Goal: Task Accomplishment & Management: Manage account settings

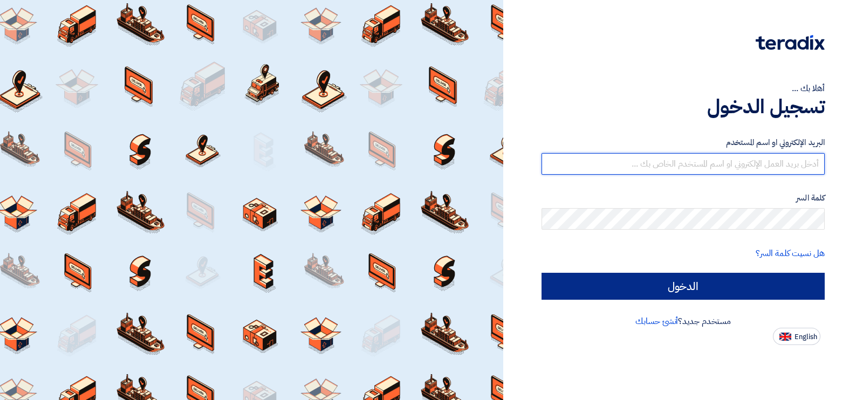
type input "[EMAIL_ADDRESS][DOMAIN_NAME]"
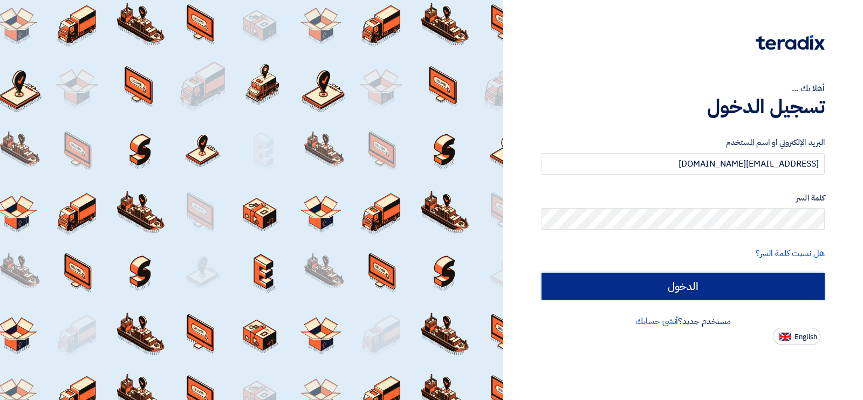
click at [747, 283] on input "الدخول" at bounding box center [682, 286] width 283 height 27
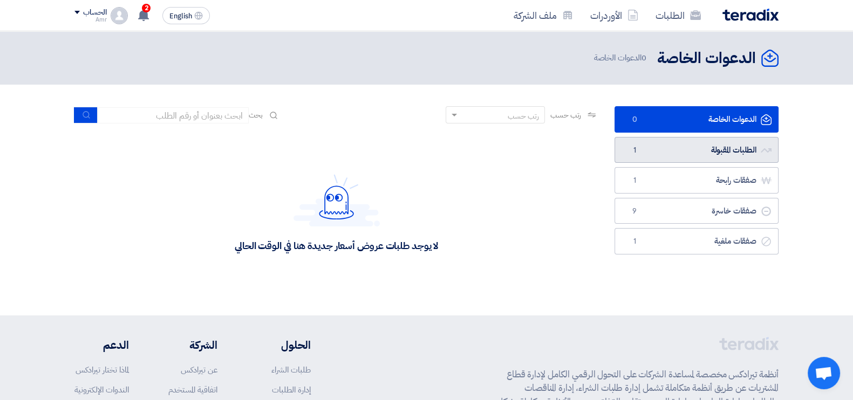
click at [725, 150] on link "الطلبات المقبولة الطلبات المقبولة 1" at bounding box center [696, 150] width 164 height 26
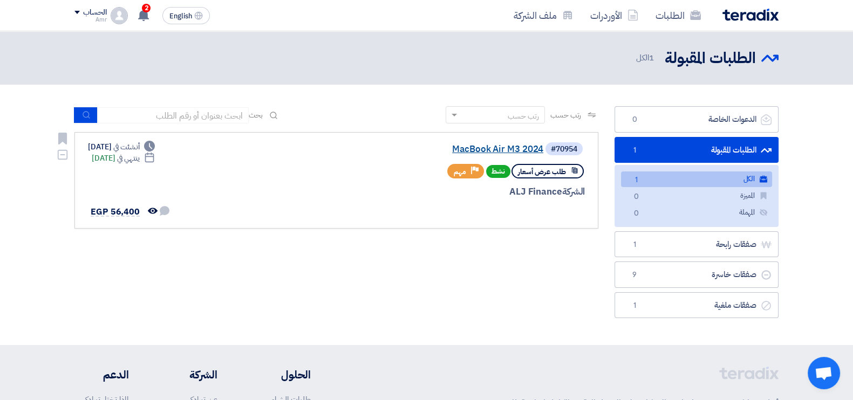
click at [492, 145] on link "MacBook Air M3 2024" at bounding box center [435, 150] width 216 height 10
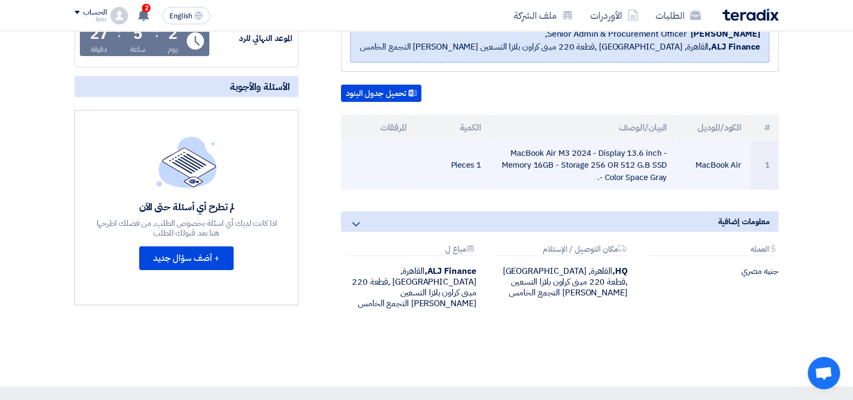
scroll to position [269, 0]
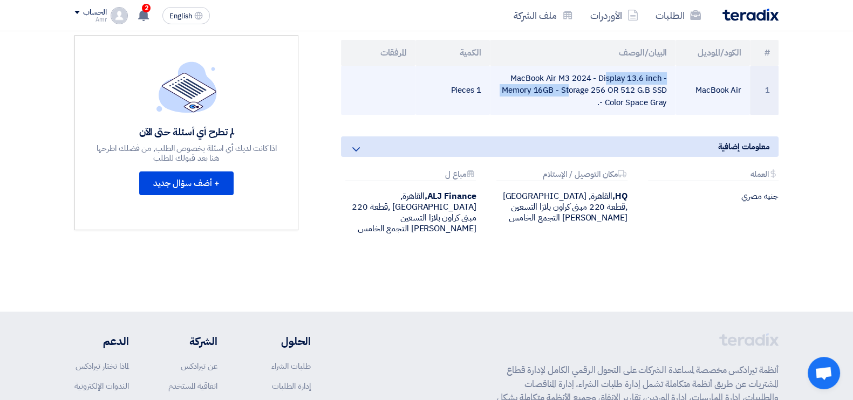
drag, startPoint x: 514, startPoint y: 77, endPoint x: 540, endPoint y: 75, distance: 25.4
click at [545, 77] on td "MacBook Air M3 2024 - Display 13.6 inch - Memory 16GB - Storage 256 OR 512 G.B …" at bounding box center [583, 91] width 186 height 50
click at [540, 75] on td "MacBook Air M3 2024 - Display 13.6 inch - Memory 16GB - Storage 256 OR 512 G.B …" at bounding box center [583, 91] width 186 height 50
drag, startPoint x: 514, startPoint y: 73, endPoint x: 550, endPoint y: 74, distance: 35.1
click at [550, 74] on td "MacBook Air M3 2024 - Display 13.6 inch - Memory 16GB - Storage 256 OR 512 G.B …" at bounding box center [583, 91] width 186 height 50
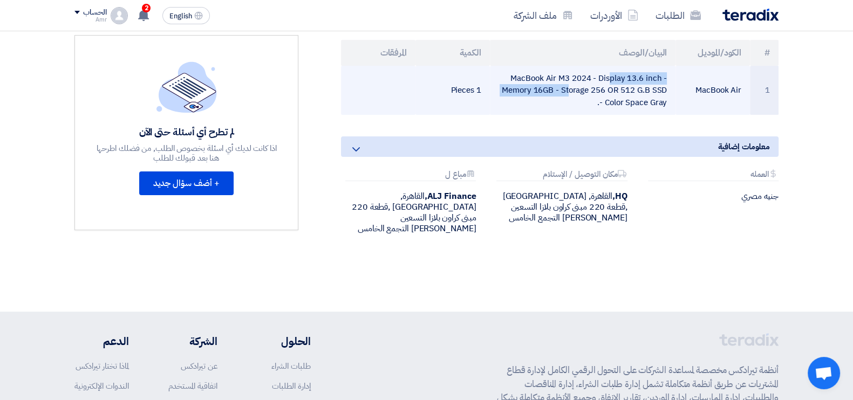
click at [558, 74] on td "MacBook Air M3 2024 - Display 13.6 inch - Memory 16GB - Storage 256 OR 512 G.B …" at bounding box center [583, 91] width 186 height 50
drag, startPoint x: 571, startPoint y: 74, endPoint x: 517, endPoint y: 73, distance: 53.4
click at [517, 73] on td "MacBook Air M3 2024 - Display 13.6 inch - Memory 16GB - Storage 256 OR 512 G.B …" at bounding box center [583, 91] width 186 height 50
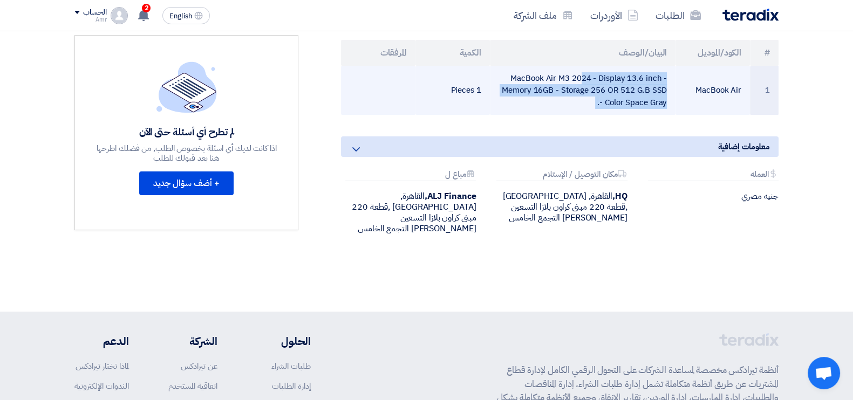
click at [517, 73] on td "MacBook Air M3 2024 - Display 13.6 inch - Memory 16GB - Storage 256 OR 512 G.B …" at bounding box center [583, 91] width 186 height 50
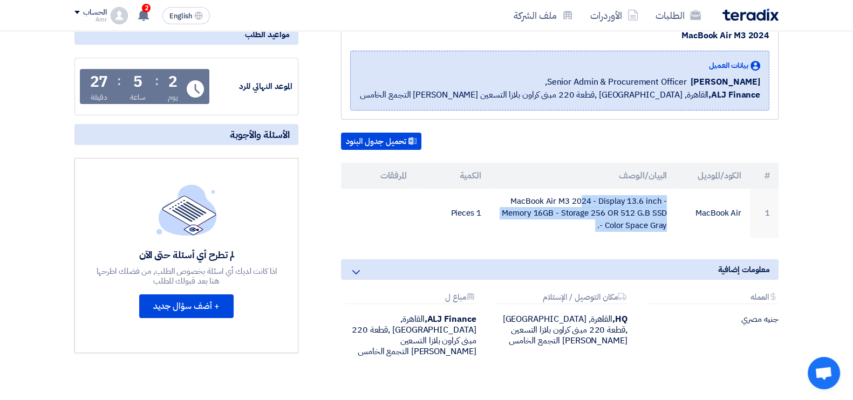
scroll to position [0, 0]
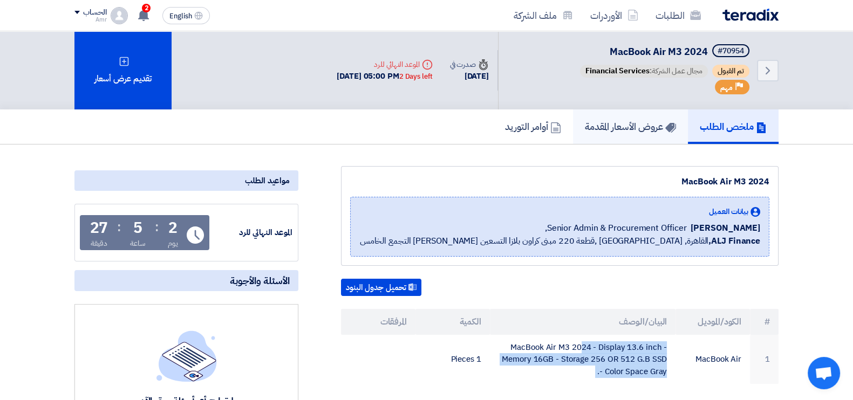
click at [642, 128] on h5 "عروض الأسعار المقدمة" at bounding box center [630, 126] width 91 height 12
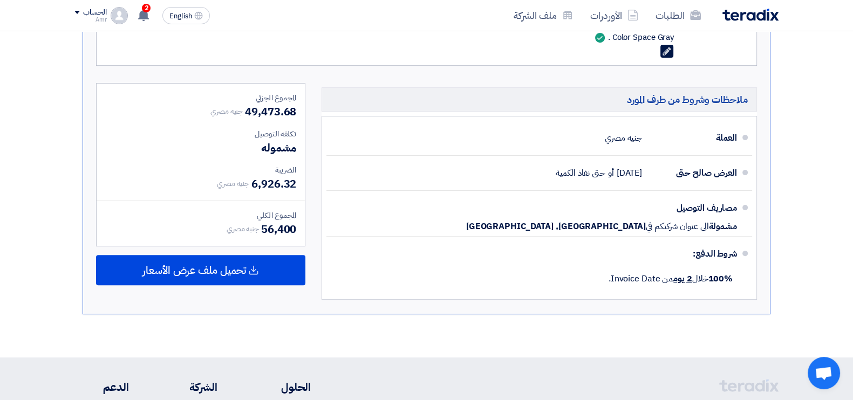
scroll to position [411, 0]
